Goal: Information Seeking & Learning: Learn about a topic

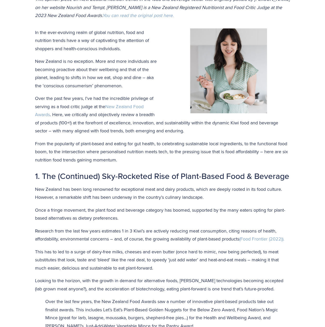
scroll to position [180, 0]
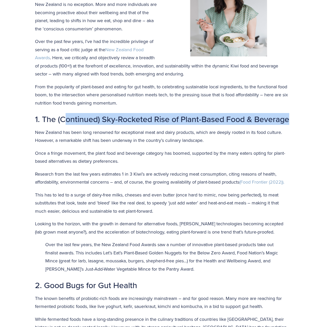
drag, startPoint x: 64, startPoint y: 121, endPoint x: 184, endPoint y: 130, distance: 120.7
click at [165, 124] on h2 "1. The (Continued) Sky-Rocketed Rise of Plant-Based Food & Beverage" at bounding box center [162, 119] width 255 height 10
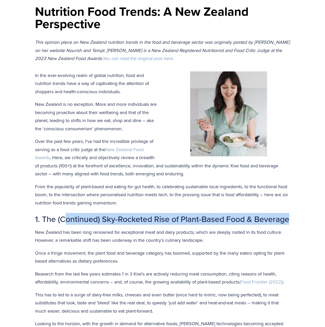
scroll to position [77, 0]
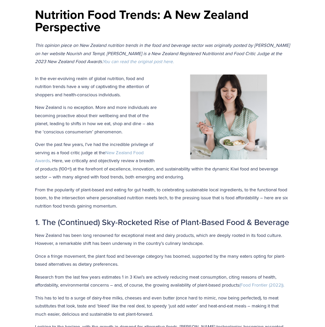
click at [132, 121] on p "New Zealand is no exception. More and more individuals are becoming proactive a…" at bounding box center [162, 119] width 255 height 32
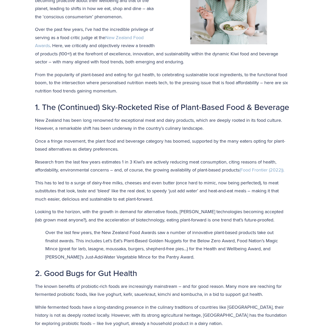
scroll to position [206, 0]
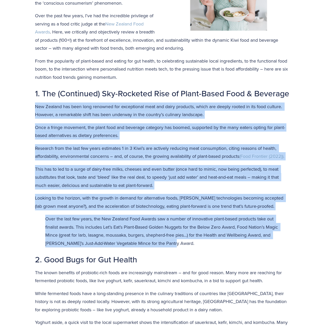
drag, startPoint x: 30, startPoint y: 114, endPoint x: 186, endPoint y: 257, distance: 211.0
click at [186, 247] on p "Over the last few years, the New Zealand Food Awards saw a number of innovative…" at bounding box center [162, 231] width 235 height 32
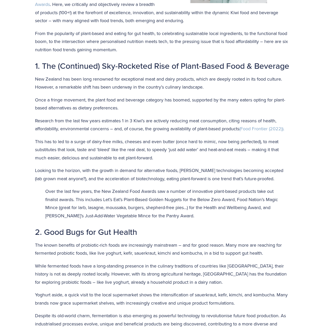
scroll to position [334, 0]
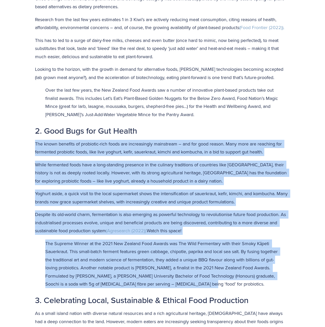
drag, startPoint x: 29, startPoint y: 152, endPoint x: 228, endPoint y: 291, distance: 242.8
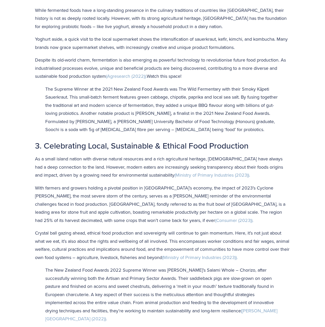
click at [191, 256] on p "Crystal ball gazing ahead, ethical food production and sovereignty will continu…" at bounding box center [162, 245] width 255 height 32
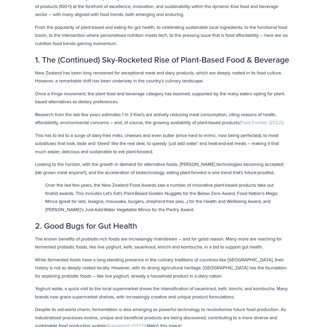
scroll to position [232, 0]
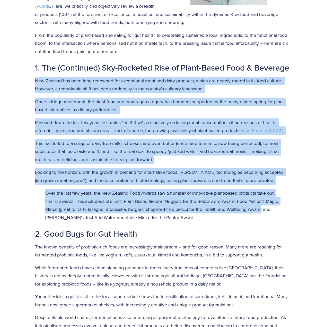
drag, startPoint x: 25, startPoint y: 85, endPoint x: 276, endPoint y: 222, distance: 285.5
click at [273, 218] on p "Over the last few years, the New Zealand Food Awards saw a number of innovative…" at bounding box center [162, 205] width 235 height 32
click at [60, 184] on p "Looking to the horizon, with the growth in demand for alternative foods, [PERSO…" at bounding box center [162, 176] width 255 height 16
click at [84, 184] on p "Looking to the horizon, with the growth in demand for alternative foods, [PERSO…" at bounding box center [162, 176] width 255 height 16
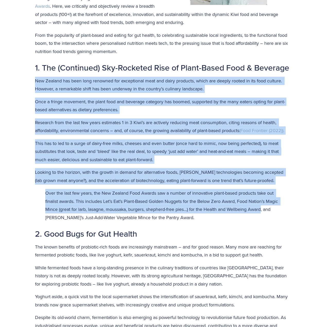
click at [89, 184] on p "Looking to the horizon, with the growth in demand for alternative foods, [PERSO…" at bounding box center [162, 176] width 255 height 16
click at [94, 183] on p "Looking to the horizon, with the growth in demand for alternative foods, [PERSO…" at bounding box center [162, 176] width 255 height 16
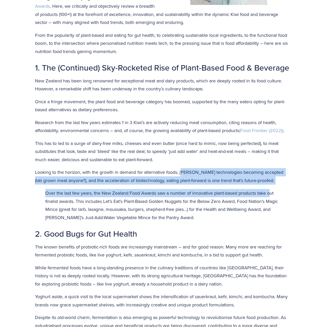
drag, startPoint x: 193, startPoint y: 186, endPoint x: 273, endPoint y: 201, distance: 80.9
click at [273, 201] on p "Over the last few years, the New Zealand Food Awards saw a number of innovative…" at bounding box center [162, 205] width 235 height 32
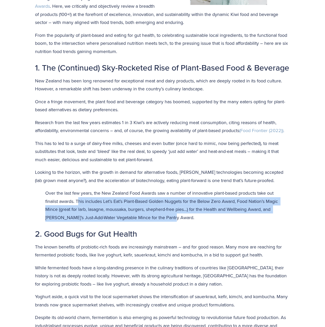
drag, startPoint x: 82, startPoint y: 208, endPoint x: 207, endPoint y: 231, distance: 127.0
click at [207, 221] on p "Over the last few years, the New Zealand Food Awards saw a number of innovative…" at bounding box center [162, 205] width 235 height 32
click at [209, 221] on p "Over the last few years, the New Zealand Food Awards saw a number of innovative…" at bounding box center [162, 205] width 235 height 32
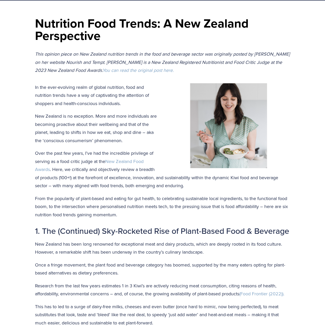
scroll to position [0, 0]
